Goal: Information Seeking & Learning: Learn about a topic

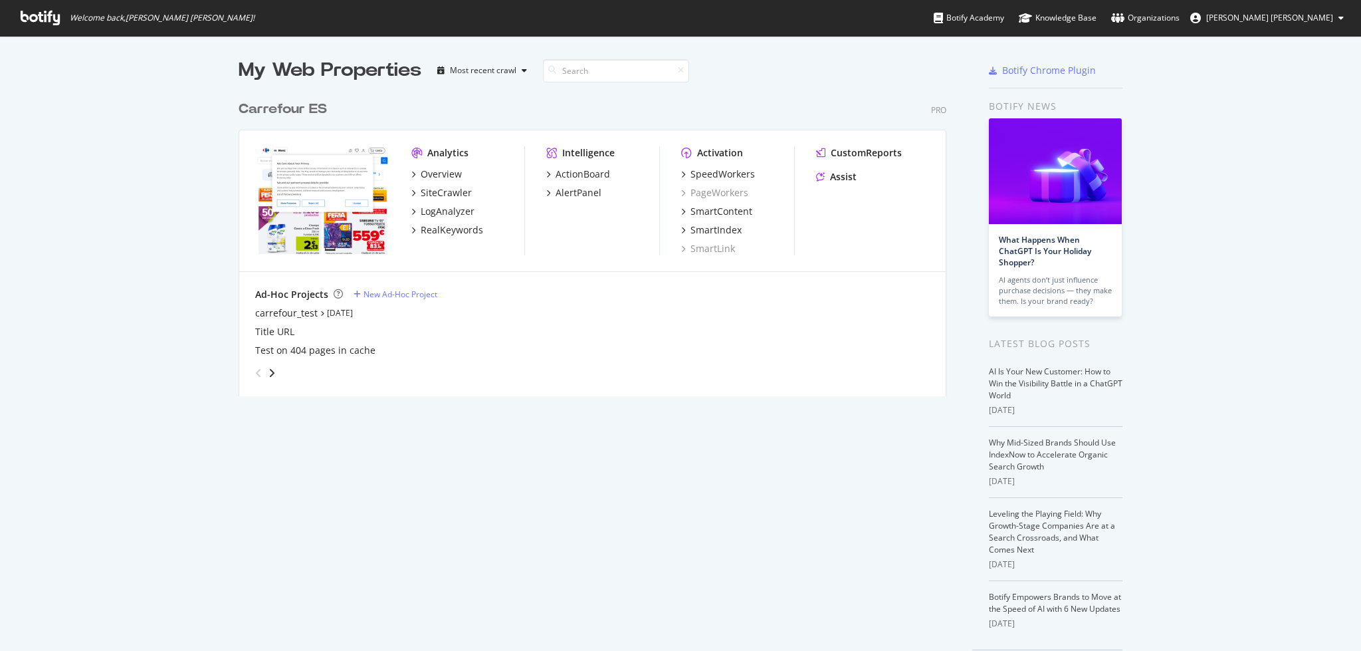
scroll to position [637, 1334]
click at [421, 235] on div "RealKeywords" at bounding box center [452, 229] width 62 height 13
